Goal: Transaction & Acquisition: Subscribe to service/newsletter

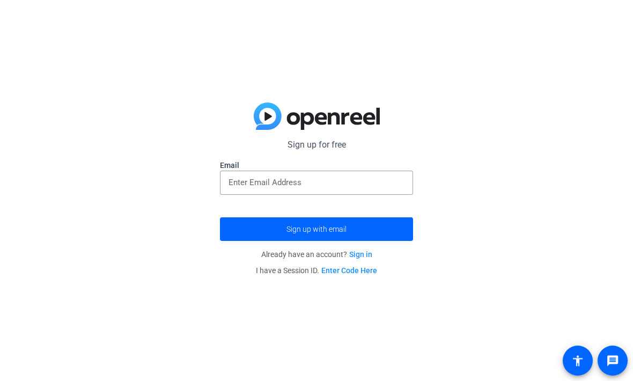
click at [398, 187] on input "email" at bounding box center [316, 182] width 176 height 13
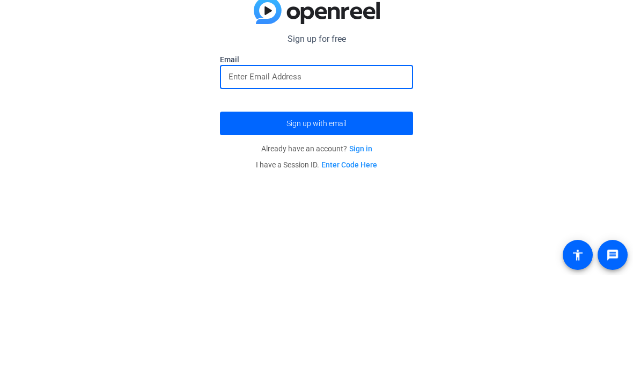
click at [546, 105] on div "Sign up for free Email Sign up with email Already have an account? Sign in I ha…" at bounding box center [316, 190] width 633 height 381
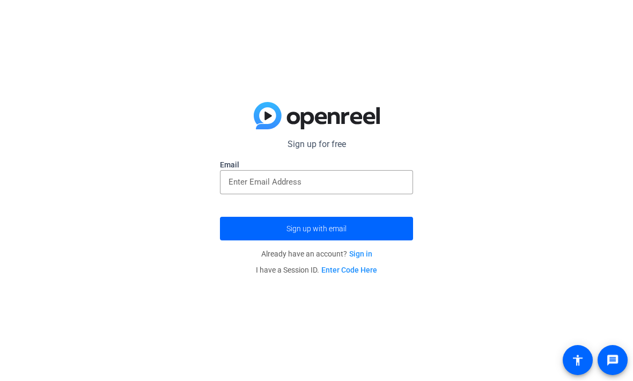
click at [387, 181] on input "email" at bounding box center [316, 182] width 176 height 13
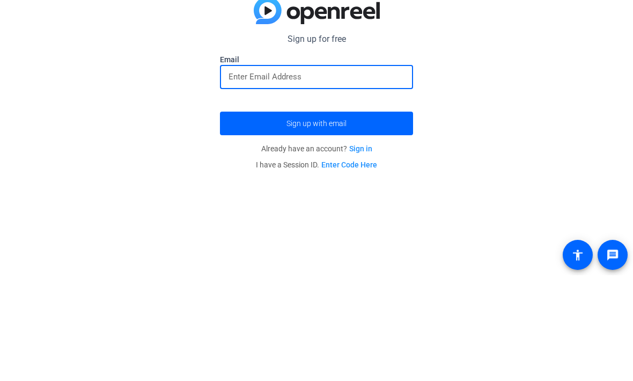
type input "h"
click at [565, 131] on div "Sign up for free Email Sign up with email Already have an account? Sign in I ha…" at bounding box center [316, 190] width 633 height 381
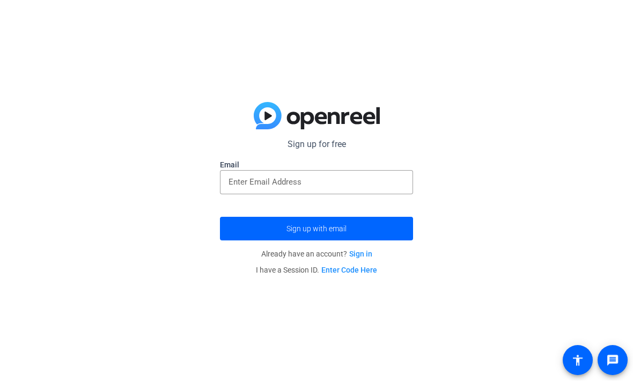
click at [368, 254] on link "Sign in" at bounding box center [360, 254] width 23 height 9
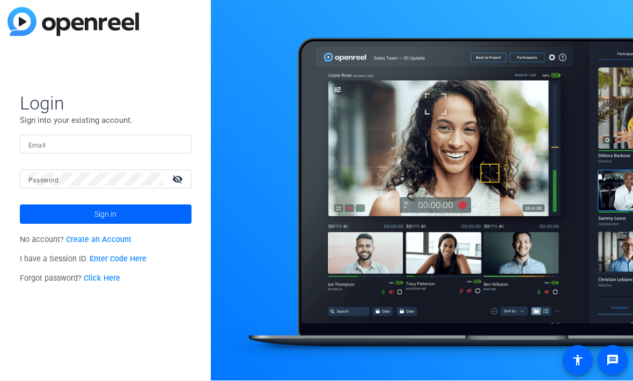
click at [31, 142] on mat-label "Email" at bounding box center [37, 146] width 18 height 8
click at [31, 141] on input "Email" at bounding box center [105, 144] width 154 height 13
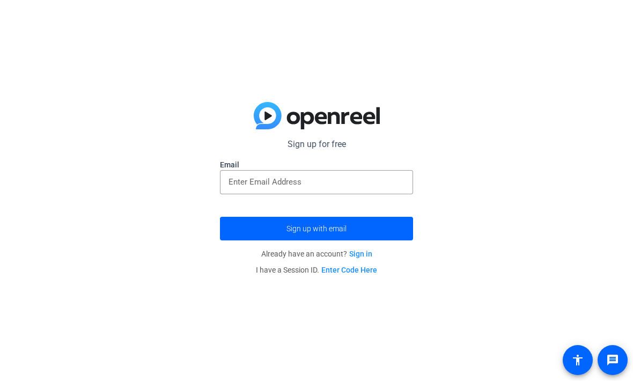
click at [385, 187] on input "email" at bounding box center [316, 182] width 176 height 13
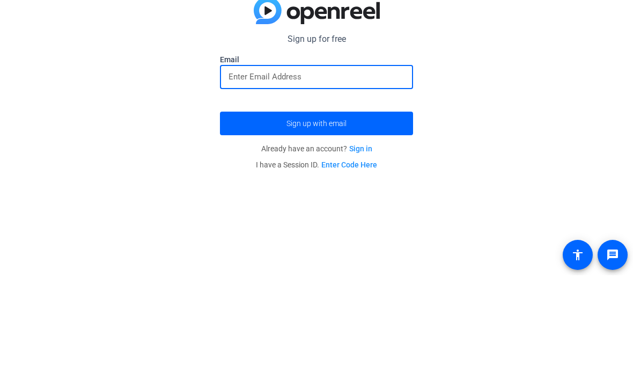
paste input "[EMAIL_ADDRESS][DOMAIN_NAME]"
click at [403, 216] on span "submit" at bounding box center [316, 229] width 193 height 26
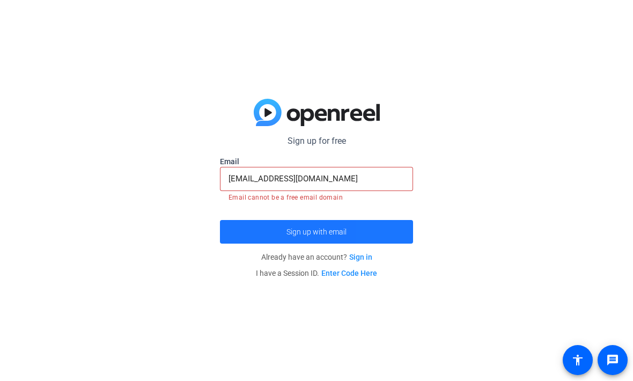
click at [388, 223] on span "submit" at bounding box center [316, 232] width 193 height 26
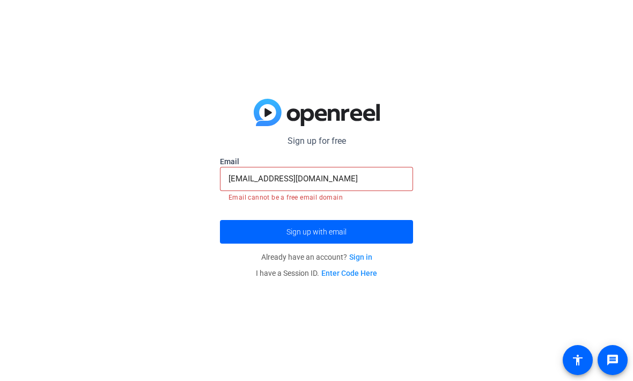
click at [394, 182] on input "[EMAIL_ADDRESS][DOMAIN_NAME]" at bounding box center [316, 179] width 176 height 13
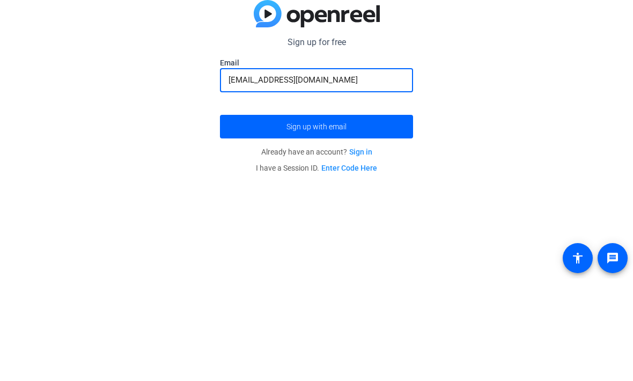
type input "[EMAIL_ADDRESS][DOMAIN_NAME]"
click at [402, 216] on span "submit" at bounding box center [316, 229] width 193 height 26
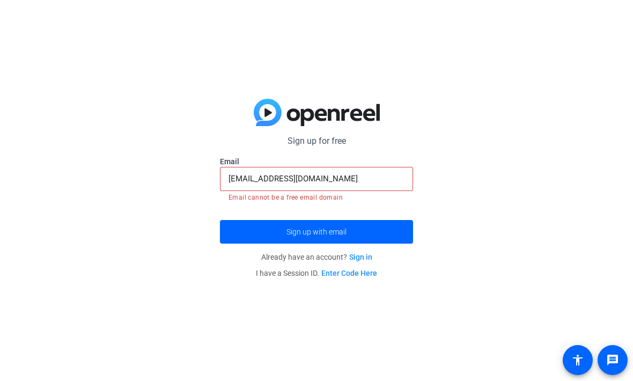
click at [375, 184] on input "[EMAIL_ADDRESS][DOMAIN_NAME]" at bounding box center [316, 179] width 176 height 13
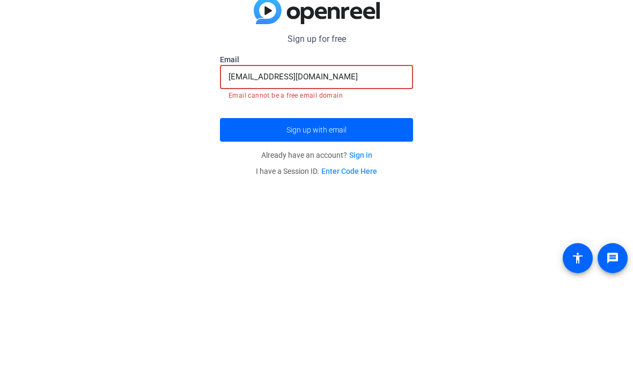
click at [523, 101] on div "Sign up for free Email [EMAIL_ADDRESS][DOMAIN_NAME] Email cannot be a free emai…" at bounding box center [316, 190] width 633 height 381
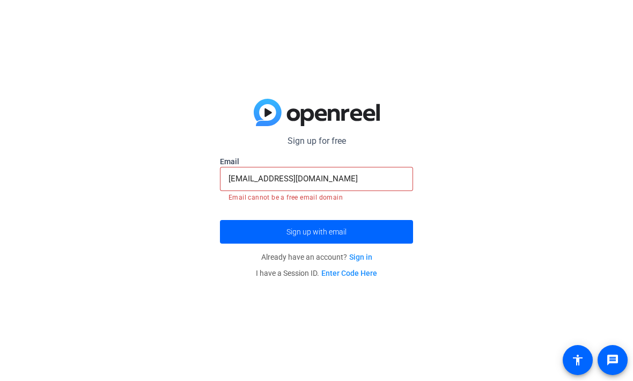
click at [365, 256] on link "Sign in" at bounding box center [360, 257] width 23 height 9
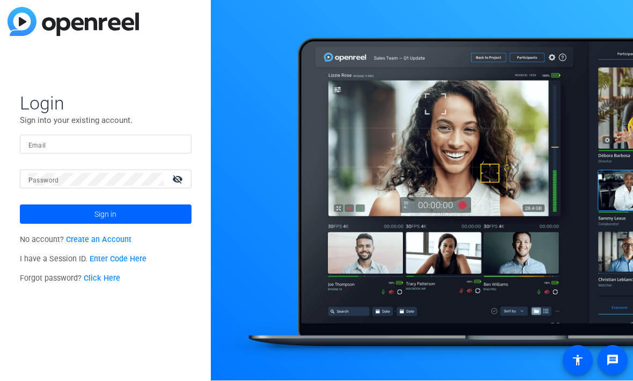
click at [32, 144] on mat-label "Email" at bounding box center [37, 146] width 18 height 8
click at [32, 144] on input "Email" at bounding box center [105, 144] width 154 height 13
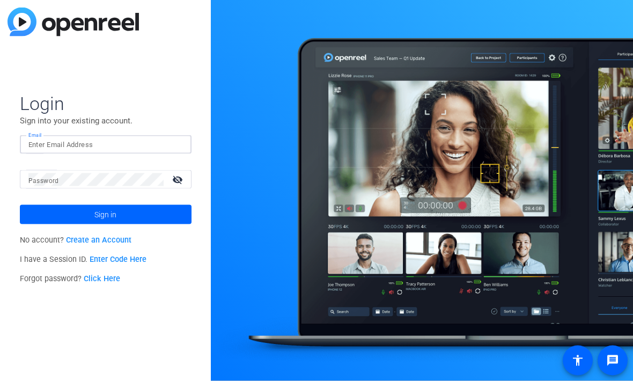
paste input "[EMAIL_ADDRESS][DOMAIN_NAME]"
type input "[EMAIL_ADDRESS][DOMAIN_NAME]"
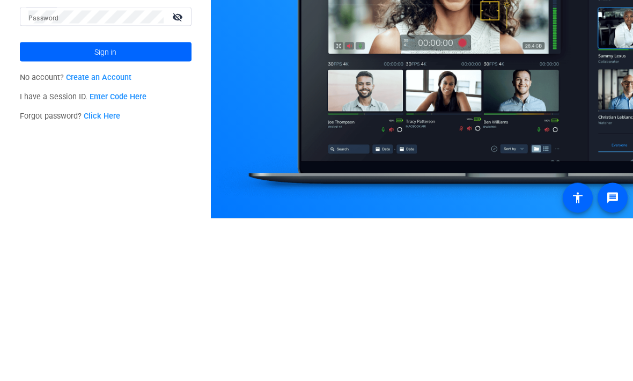
click at [73, 235] on link "Create an Account" at bounding box center [98, 239] width 65 height 9
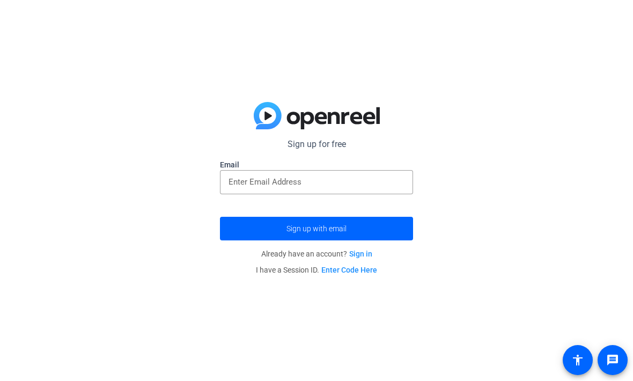
click at [391, 182] on input "email" at bounding box center [316, 182] width 176 height 13
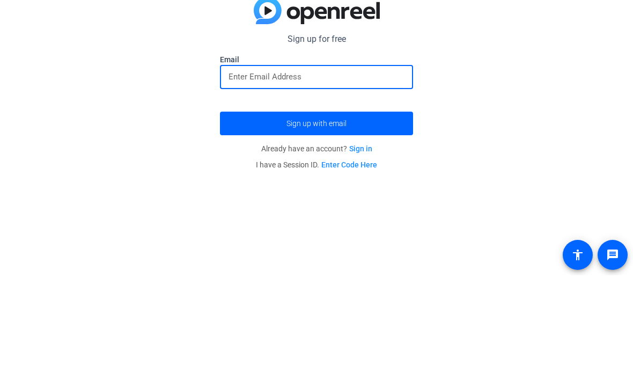
click at [386, 176] on input "email" at bounding box center [316, 182] width 176 height 13
click at [391, 176] on input "email" at bounding box center [316, 182] width 176 height 13
paste input "[EMAIL_ADDRESS][DOMAIN_NAME]"
click at [390, 216] on span "submit" at bounding box center [316, 229] width 193 height 26
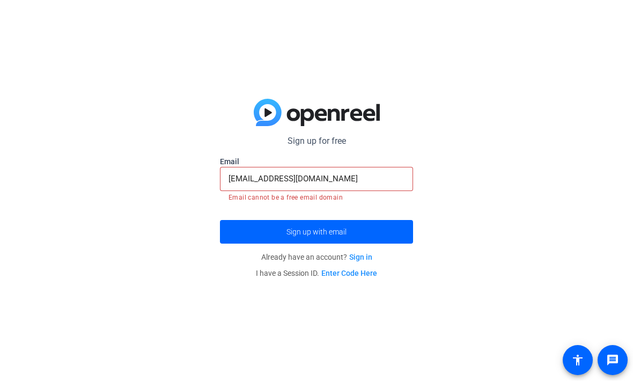
click at [385, 184] on input "[EMAIL_ADDRESS][DOMAIN_NAME]" at bounding box center [316, 179] width 176 height 13
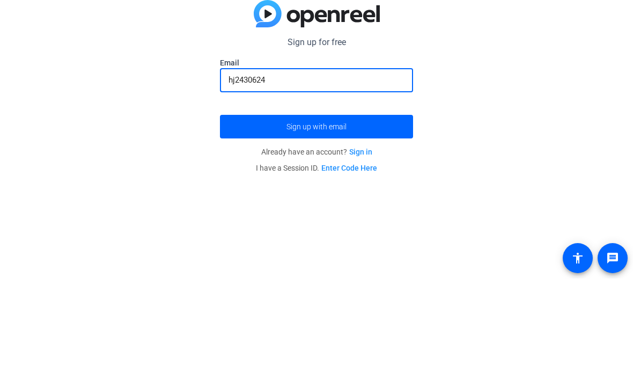
type input "hj2430624"
click at [220, 216] on span "submit" at bounding box center [316, 229] width 193 height 26
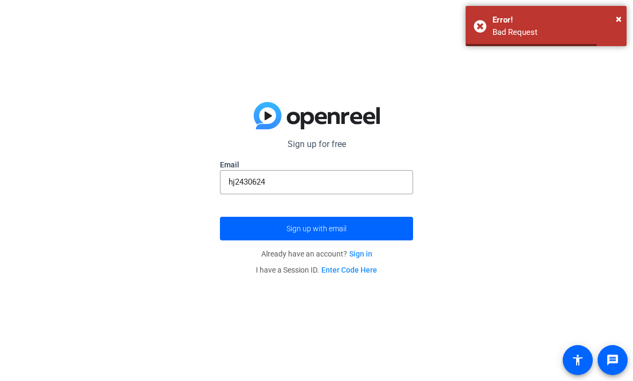
click at [616, 13] on span "×" at bounding box center [619, 19] width 6 height 13
